Goal: Find specific page/section: Find specific page/section

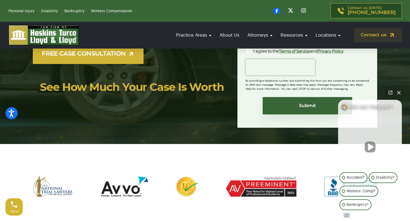
scroll to position [81, 0]
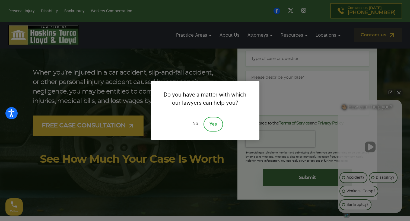
click at [196, 127] on link "No" at bounding box center [195, 124] width 16 height 15
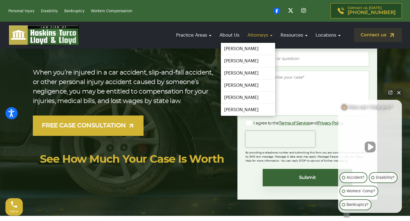
click at [260, 36] on link "Attorneys" at bounding box center [260, 34] width 30 height 15
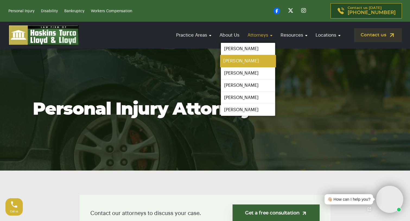
click at [247, 63] on link "[PERSON_NAME]" at bounding box center [248, 61] width 56 height 12
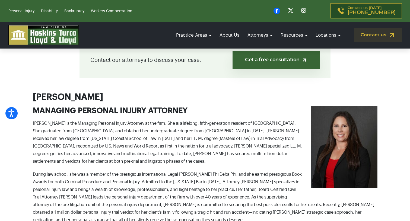
scroll to position [163, 0]
